Goal: Transaction & Acquisition: Purchase product/service

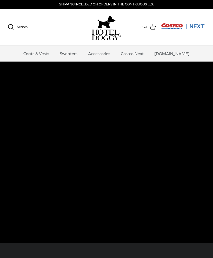
click at [52, 52] on link "Coats & Vests" at bounding box center [36, 54] width 35 height 16
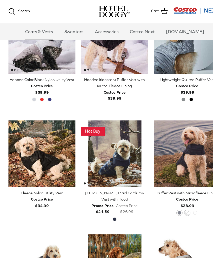
scroll to position [365, 0]
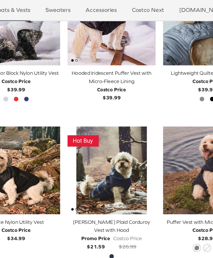
click at [104, 177] on div "[PERSON_NAME] Plaid Corduroy Vest with Hood" at bounding box center [106, 183] width 62 height 12
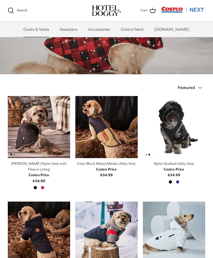
scroll to position [312, 0]
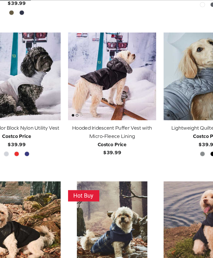
click at [98, 125] on div "Hooded Iridescent Puffer Vest with Micro-Fleece Lining" at bounding box center [106, 131] width 62 height 12
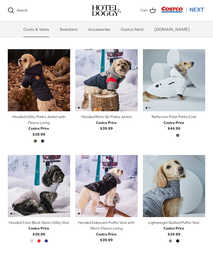
scroll to position [216, 0]
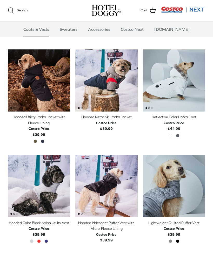
click at [194, 119] on div "Reflective Polar Parka Coat" at bounding box center [174, 118] width 62 height 6
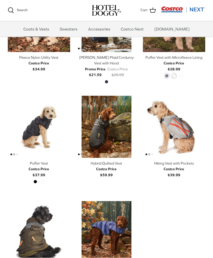
scroll to position [487, 0]
click at [44, 167] on div "Costco Price" at bounding box center [39, 170] width 20 height 6
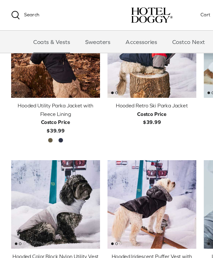
scroll to position [258, 0]
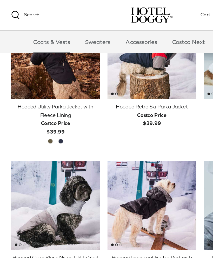
click at [80, 27] on link "Sweaters" at bounding box center [68, 30] width 27 height 16
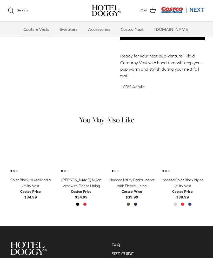
scroll to position [166, 0]
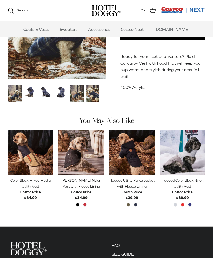
click at [50, 93] on img "Thumbnail Link" at bounding box center [46, 92] width 14 height 14
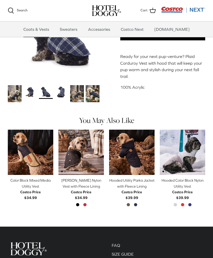
click at [62, 91] on img "Thumbnail Link" at bounding box center [61, 92] width 14 height 14
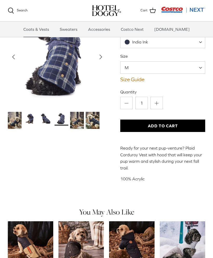
scroll to position [66, 0]
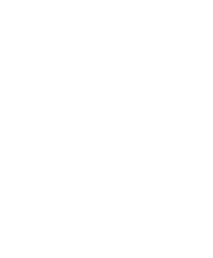
scroll to position [76, 0]
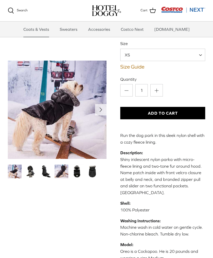
click at [36, 174] on img "Thumbnail Link" at bounding box center [30, 172] width 14 height 14
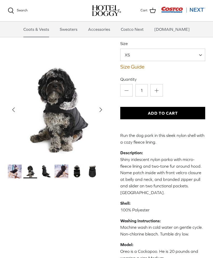
click at [47, 168] on img "Thumbnail Link" at bounding box center [46, 172] width 14 height 14
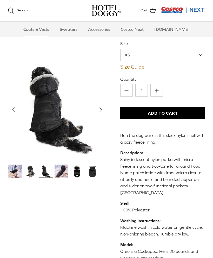
click at [79, 172] on img "Thumbnail Link" at bounding box center [77, 172] width 14 height 14
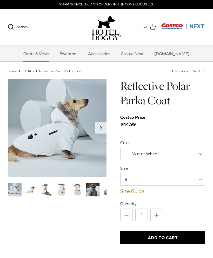
click at [47, 192] on img "Thumbnail Link" at bounding box center [46, 190] width 14 height 14
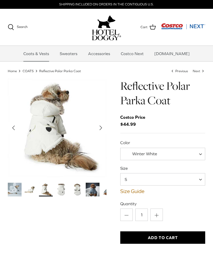
click at [94, 191] on img "Thumbnail Link" at bounding box center [93, 190] width 14 height 14
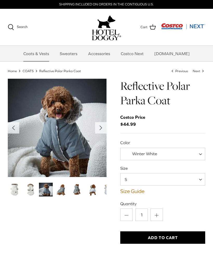
click at [62, 192] on img "Thumbnail Link" at bounding box center [61, 190] width 14 height 14
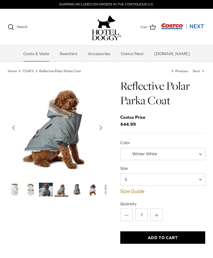
click at [79, 193] on img "Thumbnail Link" at bounding box center [77, 190] width 14 height 14
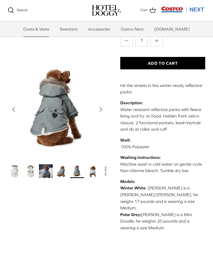
scroll to position [122, 0]
click at [105, 110] on button "Right" at bounding box center [100, 109] width 11 height 11
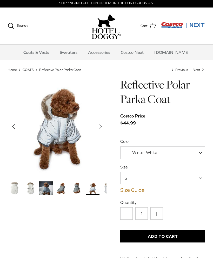
scroll to position [0, 0]
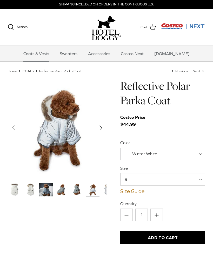
click at [198, 153] on span "Winter White" at bounding box center [162, 154] width 85 height 12
select select "Polar Grey"
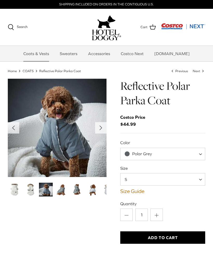
click at [200, 178] on span at bounding box center [201, 179] width 5 height 12
click at [138, 194] on link "Size Guide" at bounding box center [162, 191] width 85 height 6
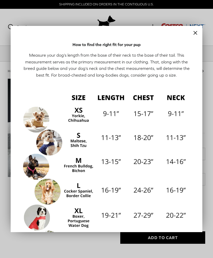
click at [209, 180] on div at bounding box center [106, 129] width 213 height 258
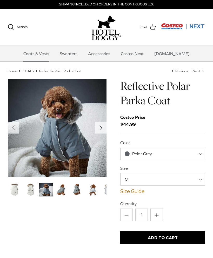
click at [201, 178] on span at bounding box center [201, 179] width 5 height 12
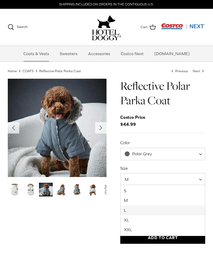
select select "L"
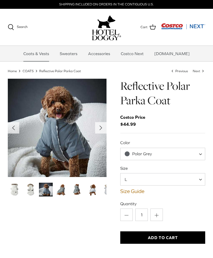
click at [142, 193] on link "Size Guide" at bounding box center [162, 191] width 85 height 6
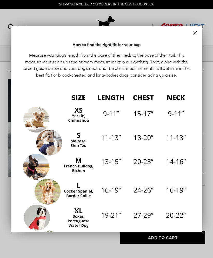
click at [210, 177] on div at bounding box center [106, 129] width 213 height 258
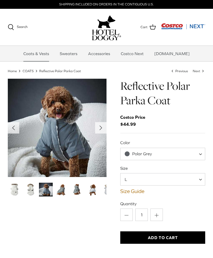
click at [189, 238] on button "Add to Cart" at bounding box center [162, 238] width 85 height 12
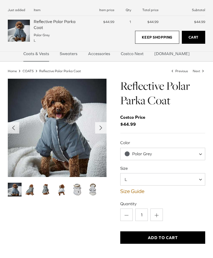
click at [80, 189] on img "Thumbnail Link" at bounding box center [77, 190] width 14 height 14
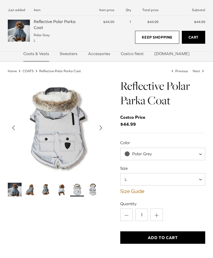
click at [95, 193] on img "Thumbnail Link" at bounding box center [93, 190] width 14 height 14
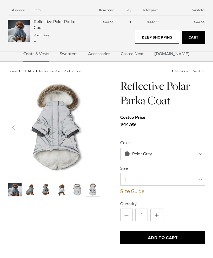
click at [81, 190] on img "Thumbnail Link" at bounding box center [77, 190] width 14 height 14
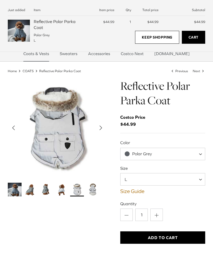
click at [47, 195] on img "Thumbnail Link" at bounding box center [46, 190] width 14 height 14
click at [47, 190] on img "Thumbnail Link" at bounding box center [46, 190] width 14 height 14
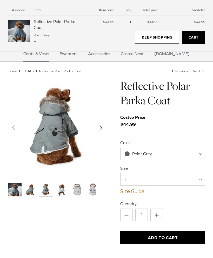
click at [64, 190] on img "Thumbnail Link" at bounding box center [61, 190] width 14 height 14
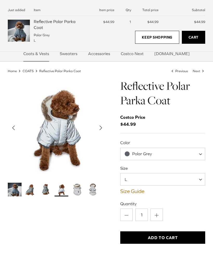
click at [81, 190] on img "Thumbnail Link" at bounding box center [77, 190] width 14 height 14
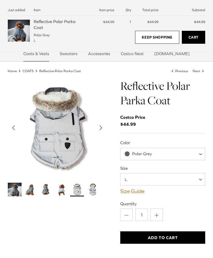
click at [195, 154] on span "Polar Grey" at bounding box center [162, 154] width 85 height 12
select select "Winter White"
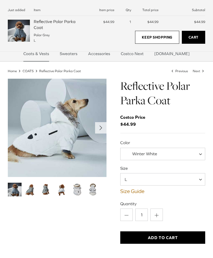
click at [89, 189] on img "Thumbnail Link" at bounding box center [93, 190] width 14 height 14
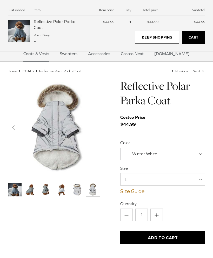
click at [77, 189] on img "Thumbnail Link" at bounding box center [77, 190] width 14 height 14
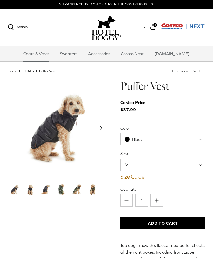
click at [48, 191] on img "Thumbnail Link" at bounding box center [46, 190] width 14 height 14
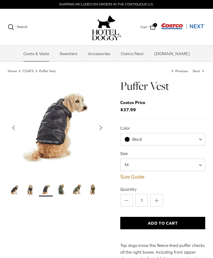
click at [63, 190] on img "Thumbnail Link" at bounding box center [61, 190] width 14 height 14
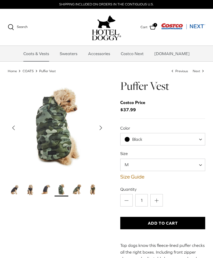
click at [197, 142] on span "Black" at bounding box center [162, 139] width 85 height 12
select select "Cypress"
click at [76, 190] on img "Thumbnail Link" at bounding box center [77, 190] width 14 height 14
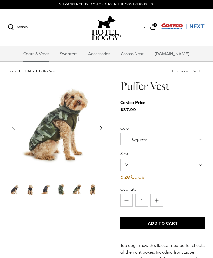
click at [40, 190] on img "Thumbnail Link" at bounding box center [46, 190] width 14 height 14
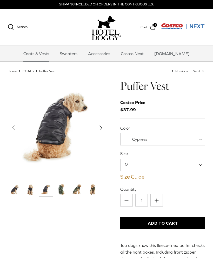
click at [10, 188] on img "Thumbnail Link" at bounding box center [15, 190] width 14 height 14
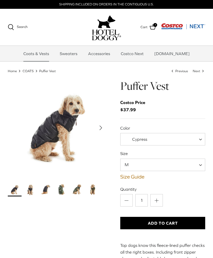
click at [135, 174] on link "Size Guide" at bounding box center [162, 177] width 85 height 6
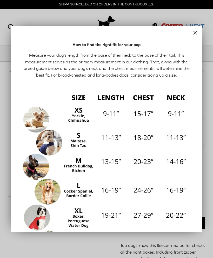
click at [212, 180] on div at bounding box center [106, 129] width 213 height 258
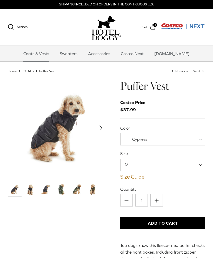
click at [202, 164] on span at bounding box center [201, 165] width 5 height 12
click at [197, 165] on span "M" at bounding box center [162, 165] width 85 height 12
click at [200, 166] on span at bounding box center [201, 165] width 5 height 12
select select "L"
click at [194, 223] on button "Add to Cart" at bounding box center [162, 223] width 85 height 12
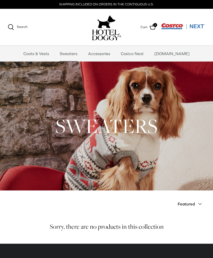
click at [113, 53] on link "Accessories" at bounding box center [98, 54] width 31 height 16
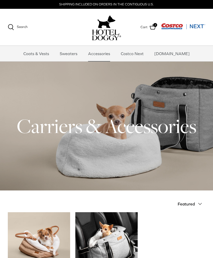
click at [145, 54] on link "Costco Next" at bounding box center [132, 54] width 32 height 16
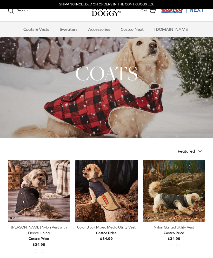
scroll to position [259, 0]
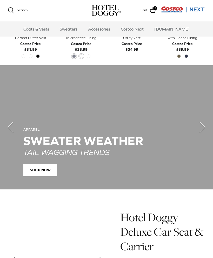
scroll to position [304, 0]
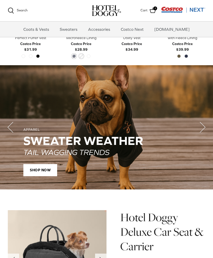
click at [203, 128] on polyline "Next" at bounding box center [202, 127] width 5 height 10
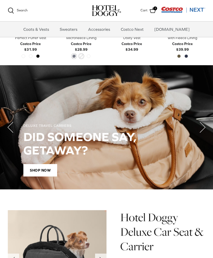
click at [205, 127] on icon "Right" at bounding box center [202, 127] width 21 height 21
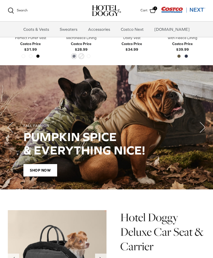
click at [205, 128] on icon "Right" at bounding box center [202, 127] width 21 height 21
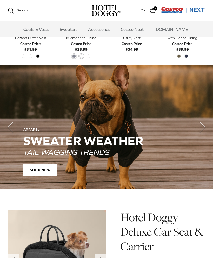
click at [203, 129] on icon "Right" at bounding box center [202, 127] width 21 height 21
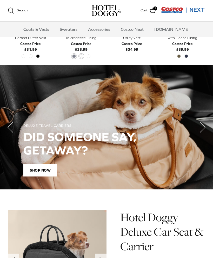
click at [14, 132] on icon "Left" at bounding box center [10, 127] width 21 height 21
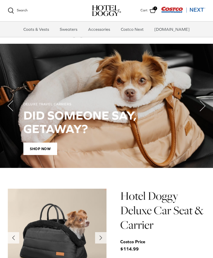
scroll to position [319, 0]
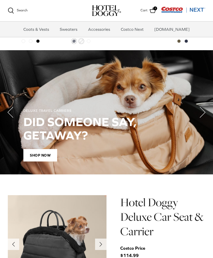
click at [203, 110] on polyline "Next" at bounding box center [202, 112] width 5 height 10
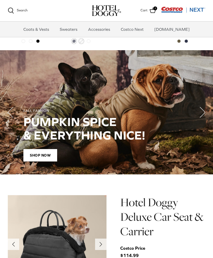
click at [204, 110] on icon "Right" at bounding box center [202, 112] width 21 height 21
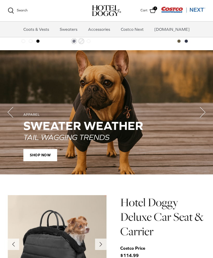
click at [204, 110] on polyline "Next" at bounding box center [202, 112] width 5 height 10
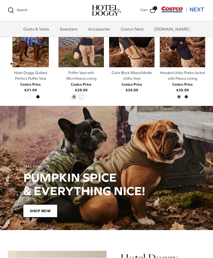
scroll to position [263, 0]
click at [202, 170] on polyline "Next" at bounding box center [202, 168] width 5 height 10
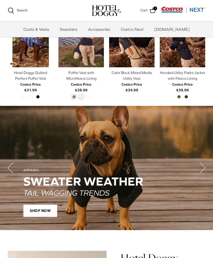
click at [192, 44] on img "Hooded Utility Parka Jacket with Fleece Lining" at bounding box center [181, 44] width 45 height 45
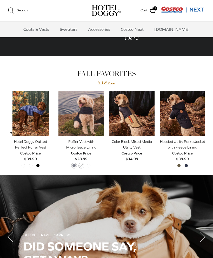
scroll to position [187, 0]
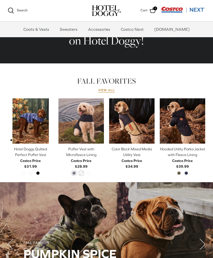
click at [113, 91] on link "View all" at bounding box center [106, 90] width 17 height 4
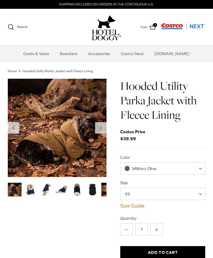
click at [66, 193] on img "Thumbnail Link" at bounding box center [61, 190] width 14 height 14
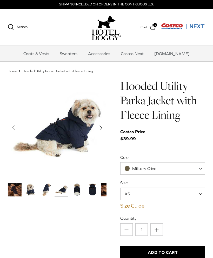
click at [83, 189] on img "Thumbnail Link" at bounding box center [77, 190] width 14 height 14
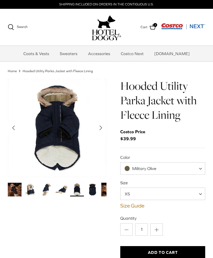
click at [49, 187] on img "Thumbnail Link" at bounding box center [46, 190] width 14 height 14
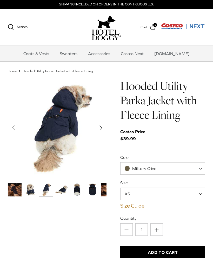
click at [98, 187] on img "Thumbnail Link" at bounding box center [93, 190] width 14 height 14
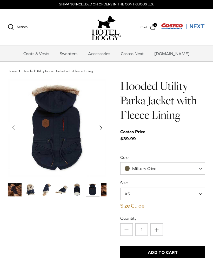
click at [105, 187] on img "Thumbnail Link" at bounding box center [108, 190] width 14 height 14
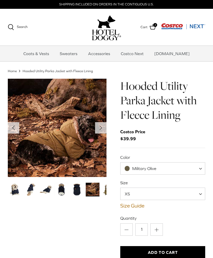
click at [105, 193] on img "Thumbnail Link" at bounding box center [108, 190] width 14 height 14
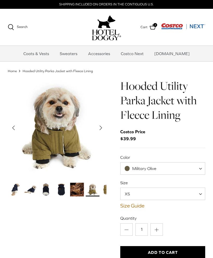
click at [106, 191] on img "Thumbnail Link" at bounding box center [108, 190] width 14 height 14
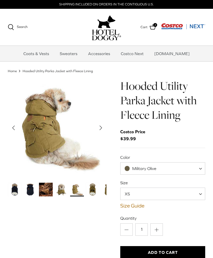
click at [95, 193] on img "Thumbnail Link" at bounding box center [93, 190] width 14 height 14
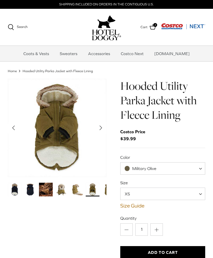
click at [105, 192] on img "Thumbnail Link" at bounding box center [108, 190] width 14 height 14
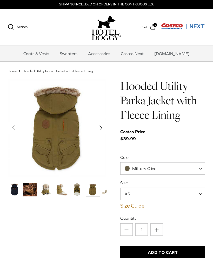
click at [106, 193] on img "Thumbnail Link" at bounding box center [108, 190] width 14 height 14
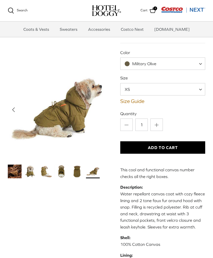
scroll to position [49, 0]
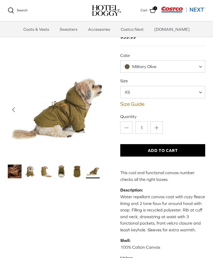
click at [47, 177] on img "Thumbnail Link" at bounding box center [46, 172] width 14 height 14
click at [47, 174] on img "Thumbnail Link" at bounding box center [46, 172] width 14 height 14
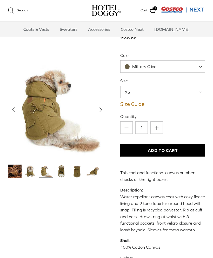
scroll to position [49, 0]
click at [84, 171] on img "Thumbnail Link" at bounding box center [77, 172] width 14 height 14
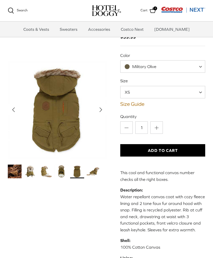
click at [92, 172] on img "Thumbnail Link" at bounding box center [93, 172] width 14 height 14
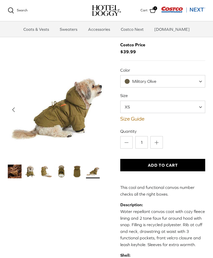
scroll to position [0, 0]
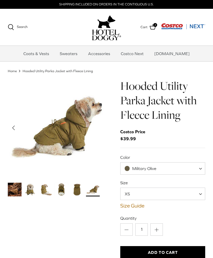
click at [200, 194] on span at bounding box center [201, 194] width 5 height 12
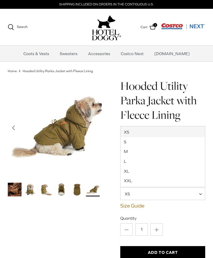
select select "L"
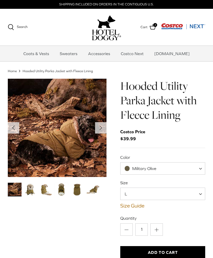
click at [197, 168] on span "Military Olive" at bounding box center [162, 169] width 85 height 12
click at [201, 166] on span at bounding box center [201, 169] width 5 height 12
click at [187, 254] on button "Add to Cart" at bounding box center [162, 253] width 85 height 12
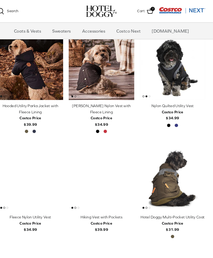
scroll to position [233, 0]
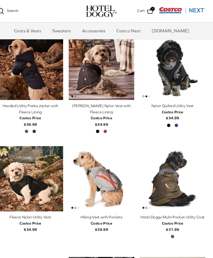
click at [172, 118] on div "Black Clematis Blue" at bounding box center [174, 119] width 66 height 5
click at [170, 119] on div "Black Clematis Blue" at bounding box center [173, 120] width 15 height 7
click at [175, 71] on img "Nylon Quilted Utility Vest" at bounding box center [174, 64] width 62 height 62
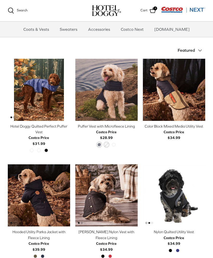
scroll to position [220, 0]
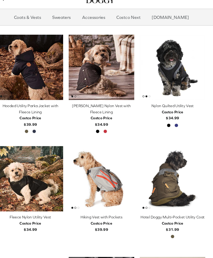
click at [50, 165] on img "Fleece Nylon Utility Vest" at bounding box center [39, 183] width 62 height 62
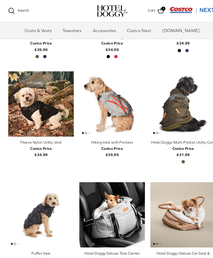
scroll to position [303, 0]
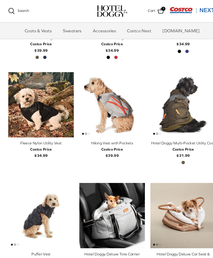
click at [119, 98] on img "Hiking Vest with Pockets" at bounding box center [106, 100] width 62 height 62
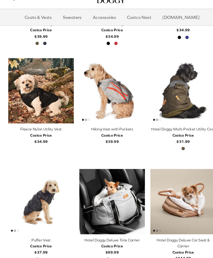
scroll to position [304, 0]
click at [182, 94] on img "Hotel Doggy Multi-Pocket Utility Coat" at bounding box center [174, 99] width 62 height 62
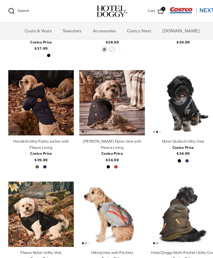
scroll to position [199, 0]
click at [118, 100] on img "Melton Nylon Vest with Fleece Lining" at bounding box center [106, 98] width 62 height 62
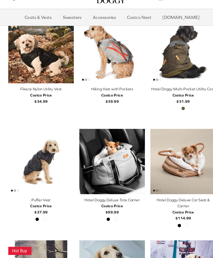
scroll to position [345, 0]
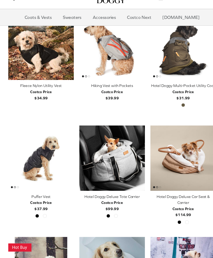
click at [49, 150] on img "Puffer Vest" at bounding box center [39, 163] width 62 height 62
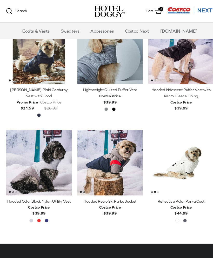
scroll to position [566, 0]
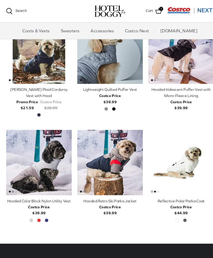
click at [183, 142] on img "Reflective Polar Parka Coat" at bounding box center [174, 155] width 62 height 62
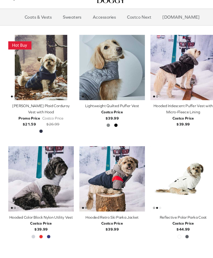
scroll to position [537, 0]
click at [61, 167] on img "Hooded Color Block Nylon Utility Vest" at bounding box center [39, 183] width 62 height 62
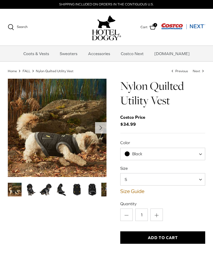
click at [34, 191] on img "Thumbnail Link" at bounding box center [30, 190] width 14 height 14
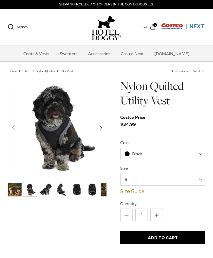
click at [47, 190] on img "Thumbnail Link" at bounding box center [46, 190] width 14 height 14
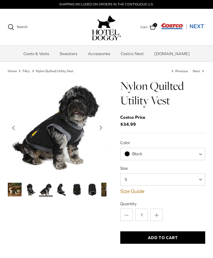
click at [63, 191] on img "Thumbnail Link" at bounding box center [61, 190] width 14 height 14
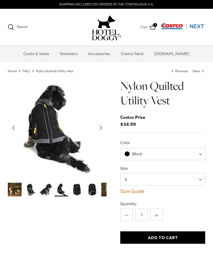
click at [76, 191] on img "Thumbnail Link" at bounding box center [77, 190] width 14 height 14
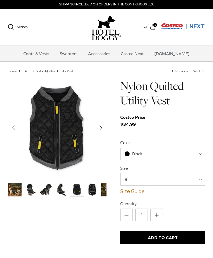
click at [94, 193] on img "Thumbnail Link" at bounding box center [93, 190] width 14 height 14
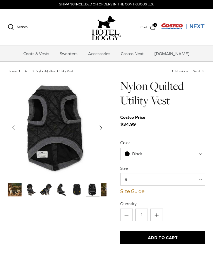
click at [102, 193] on img "Thumbnail Link" at bounding box center [108, 190] width 14 height 14
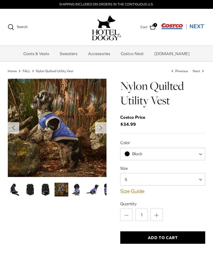
click at [81, 190] on img "Thumbnail Link" at bounding box center [77, 190] width 14 height 14
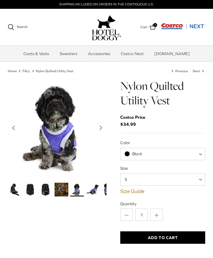
click at [80, 192] on img "Thumbnail Link" at bounding box center [77, 190] width 14 height 14
click at [95, 191] on img "Thumbnail Link" at bounding box center [93, 190] width 14 height 14
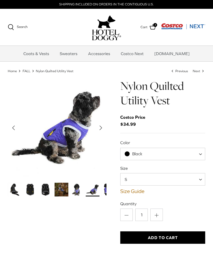
click at [91, 193] on img "Thumbnail Link" at bounding box center [93, 190] width 14 height 14
click at [201, 152] on span at bounding box center [201, 154] width 5 height 12
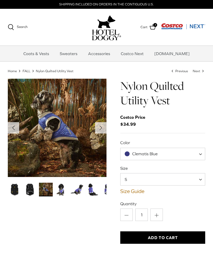
click at [95, 192] on img "Thumbnail Link" at bounding box center [93, 190] width 14 height 14
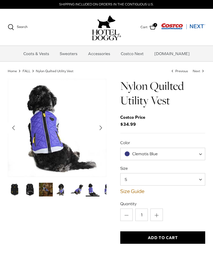
click at [103, 192] on img "Thumbnail Link" at bounding box center [108, 190] width 14 height 14
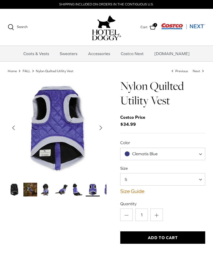
click at [96, 192] on img "Thumbnail Link" at bounding box center [93, 190] width 14 height 14
click at [16, 194] on img "Thumbnail Link" at bounding box center [15, 190] width 14 height 14
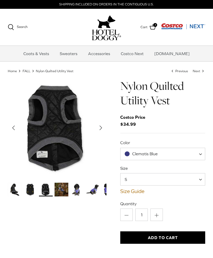
click at [14, 194] on img "Thumbnail Link" at bounding box center [15, 190] width 14 height 14
click at [15, 186] on img "Thumbnail Link" at bounding box center [15, 190] width 14 height 14
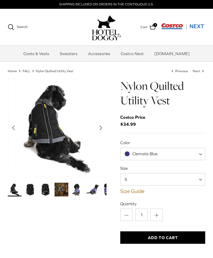
click at [197, 157] on span "Clematis Blue" at bounding box center [162, 154] width 85 height 12
select select "Black"
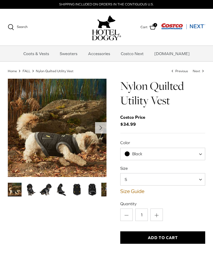
click at [197, 180] on span "S" at bounding box center [162, 179] width 85 height 12
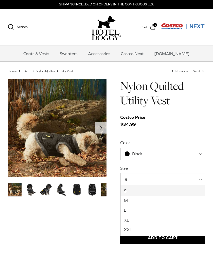
select select "L"
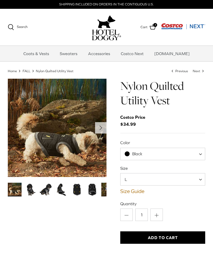
click at [178, 237] on button "Add to Cart" at bounding box center [162, 238] width 85 height 12
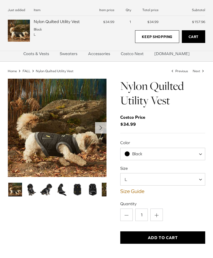
click at [32, 189] on img "Thumbnail Link" at bounding box center [31, 190] width 14 height 14
click at [44, 188] on img "Thumbnail Link" at bounding box center [46, 190] width 14 height 14
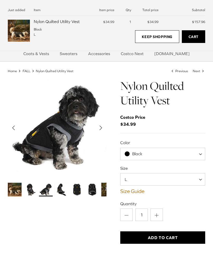
click at [47, 189] on img "Thumbnail Link" at bounding box center [46, 190] width 14 height 14
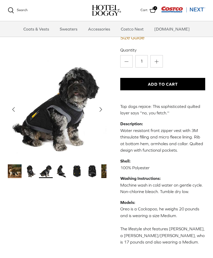
scroll to position [101, 0]
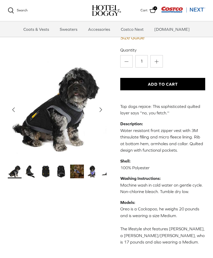
click at [93, 174] on img "Thumbnail Link" at bounding box center [93, 172] width 14 height 14
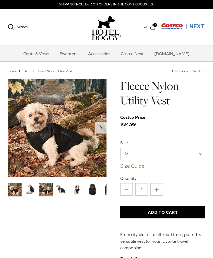
click at [50, 192] on img "Thumbnail Link" at bounding box center [46, 190] width 14 height 14
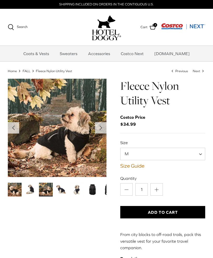
click at [65, 188] on img "Thumbnail Link" at bounding box center [61, 190] width 14 height 14
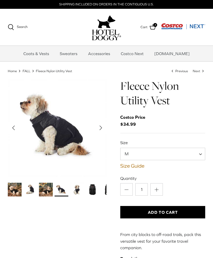
click at [82, 193] on img "Thumbnail Link" at bounding box center [77, 190] width 14 height 14
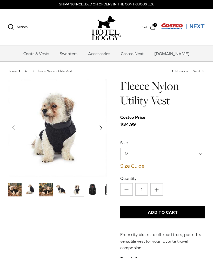
click at [97, 191] on img "Thumbnail Link" at bounding box center [93, 190] width 14 height 14
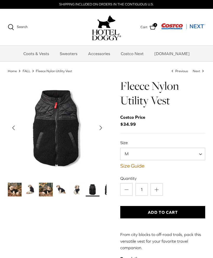
click at [198, 157] on span "M" at bounding box center [162, 154] width 85 height 12
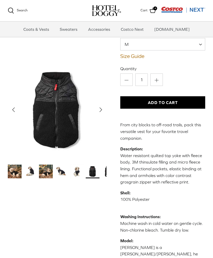
scroll to position [57, 0]
click at [63, 176] on img "Thumbnail Link" at bounding box center [61, 172] width 14 height 14
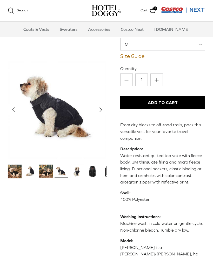
click at [81, 173] on img "Thumbnail Link" at bounding box center [77, 172] width 14 height 14
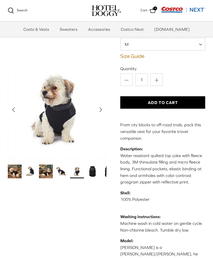
click at [192, 103] on button "Add to Cart" at bounding box center [162, 102] width 85 height 12
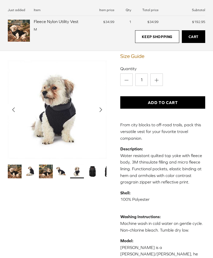
click at [196, 45] on div "Just added Item Item price Qty Total price Subtotal Fleece Nylon Utility Vest M…" at bounding box center [106, 25] width 213 height 51
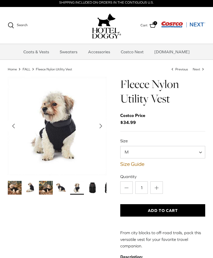
scroll to position [0, 0]
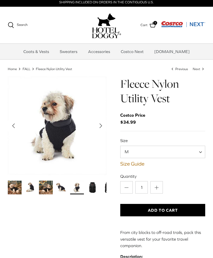
click at [200, 149] on span at bounding box center [201, 152] width 5 height 12
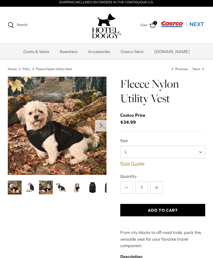
select select "L"
click at [194, 211] on button "Add to Cart" at bounding box center [162, 210] width 85 height 12
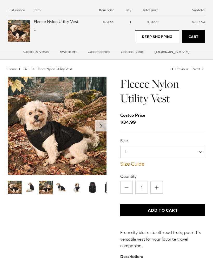
click at [94, 188] on img "Thumbnail Link" at bounding box center [93, 188] width 14 height 14
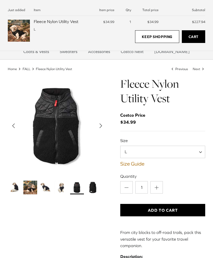
click at [94, 190] on img "Thumbnail Link" at bounding box center [93, 188] width 14 height 14
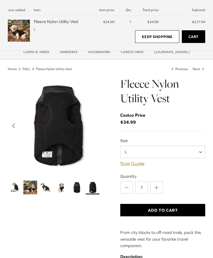
click at [54, 157] on img "Show Gallery" at bounding box center [57, 126] width 98 height 98
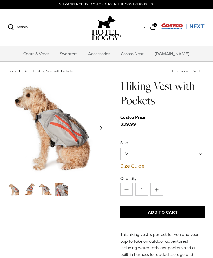
click at [66, 195] on img "Thumbnail Link" at bounding box center [61, 190] width 14 height 14
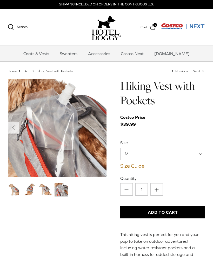
click at [31, 192] on img "Thumbnail Link" at bounding box center [30, 190] width 14 height 14
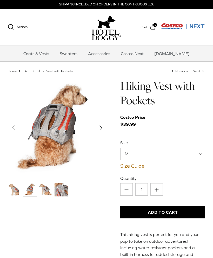
click at [46, 190] on img "Thumbnail Link" at bounding box center [46, 190] width 14 height 14
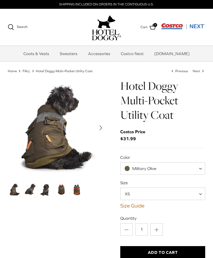
click at [34, 194] on img "Thumbnail Link" at bounding box center [30, 190] width 14 height 14
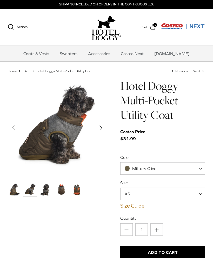
click at [48, 192] on img "Thumbnail Link" at bounding box center [46, 190] width 14 height 14
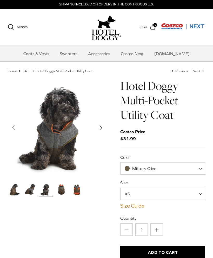
click at [57, 193] on img "Thumbnail Link" at bounding box center [61, 190] width 14 height 14
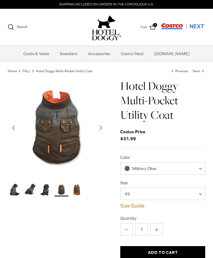
click at [79, 191] on img "Thumbnail Link" at bounding box center [77, 190] width 14 height 14
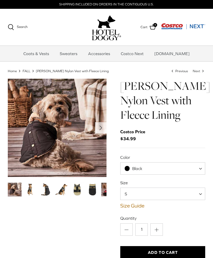
click at [36, 192] on img "Thumbnail Link" at bounding box center [30, 190] width 14 height 14
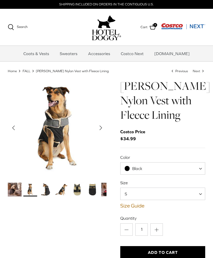
click at [44, 192] on img "Thumbnail Link" at bounding box center [46, 190] width 14 height 14
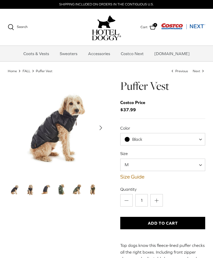
click at [49, 192] on img "Thumbnail Link" at bounding box center [46, 190] width 14 height 14
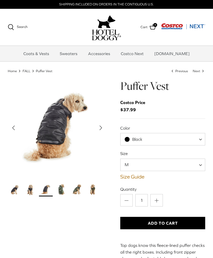
click at [31, 192] on img "Thumbnail Link" at bounding box center [30, 190] width 14 height 14
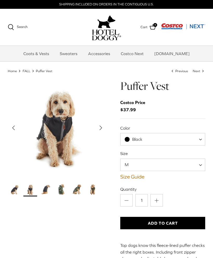
click at [17, 188] on img "Thumbnail Link" at bounding box center [15, 190] width 14 height 14
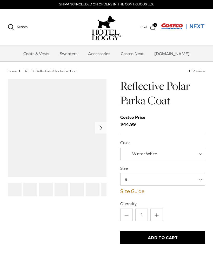
scroll to position [13, 0]
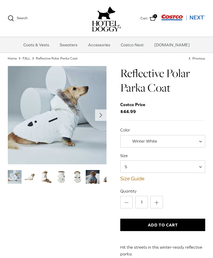
click at [94, 183] on link "Thumbnail Link" at bounding box center [93, 177] width 14 height 14
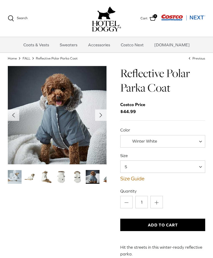
click at [106, 180] on img "Thumbnail Link" at bounding box center [108, 177] width 14 height 14
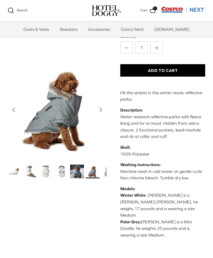
scroll to position [108, 0]
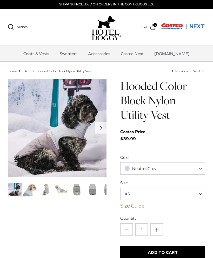
click at [33, 194] on img "Thumbnail Link" at bounding box center [30, 190] width 14 height 14
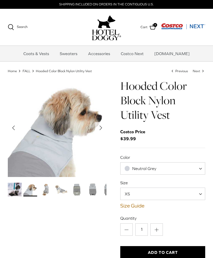
click at [49, 190] on img "Thumbnail Link" at bounding box center [46, 190] width 14 height 14
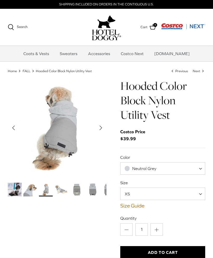
click at [62, 193] on img "Thumbnail Link" at bounding box center [61, 190] width 14 height 14
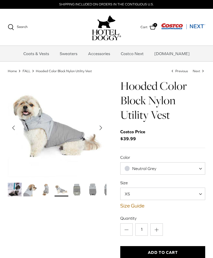
click at [78, 191] on img "Thumbnail Link" at bounding box center [77, 190] width 14 height 14
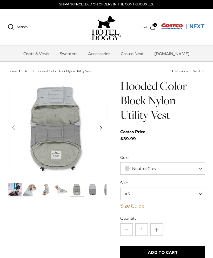
click at [94, 194] on img "Thumbnail Link" at bounding box center [93, 190] width 14 height 14
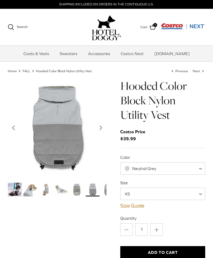
click at [75, 190] on img "Thumbnail Link" at bounding box center [77, 190] width 14 height 14
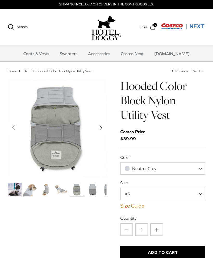
click at [34, 194] on img "Thumbnail Link" at bounding box center [30, 190] width 14 height 14
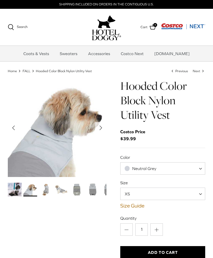
click at [49, 190] on img "Thumbnail Link" at bounding box center [46, 190] width 14 height 14
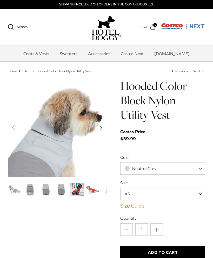
click at [81, 194] on img "Thumbnail Link" at bounding box center [77, 190] width 14 height 14
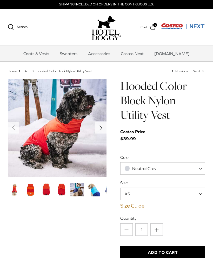
click at [80, 193] on img "Thumbnail Link" at bounding box center [77, 190] width 14 height 14
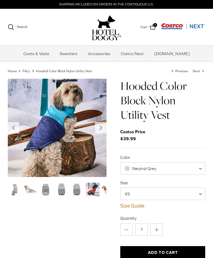
click at [16, 193] on img "Thumbnail Link" at bounding box center [15, 190] width 14 height 14
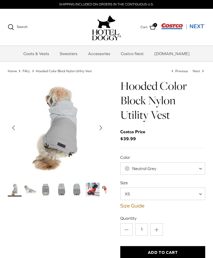
click at [34, 194] on img "Thumbnail Link" at bounding box center [30, 190] width 14 height 14
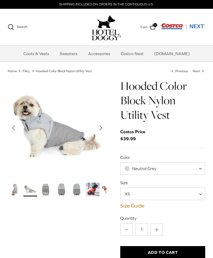
click at [103, 55] on link "Accessories" at bounding box center [98, 54] width 31 height 16
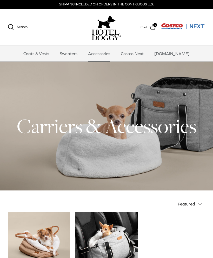
click at [198, 53] on ul "Coats & Vests Sweaters Accessories Costco Next Costco.com" at bounding box center [106, 54] width 213 height 16
click at [155, 26] on span "6" at bounding box center [155, 25] width 4 height 4
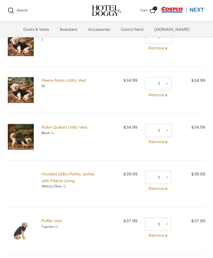
scroll to position [37, 0]
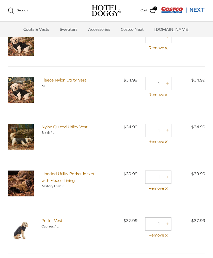
click at [164, 96] on icon at bounding box center [166, 95] width 4 height 4
